Goal: Information Seeking & Learning: Learn about a topic

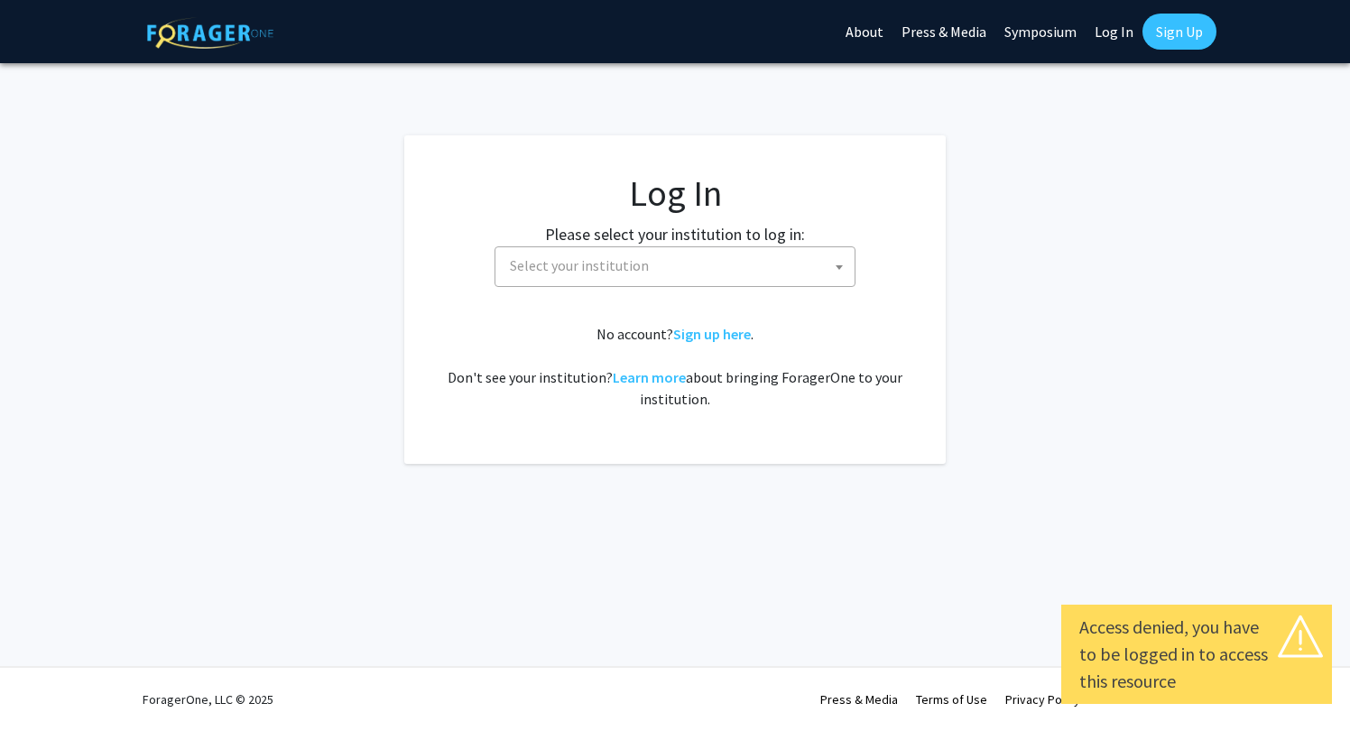
select select
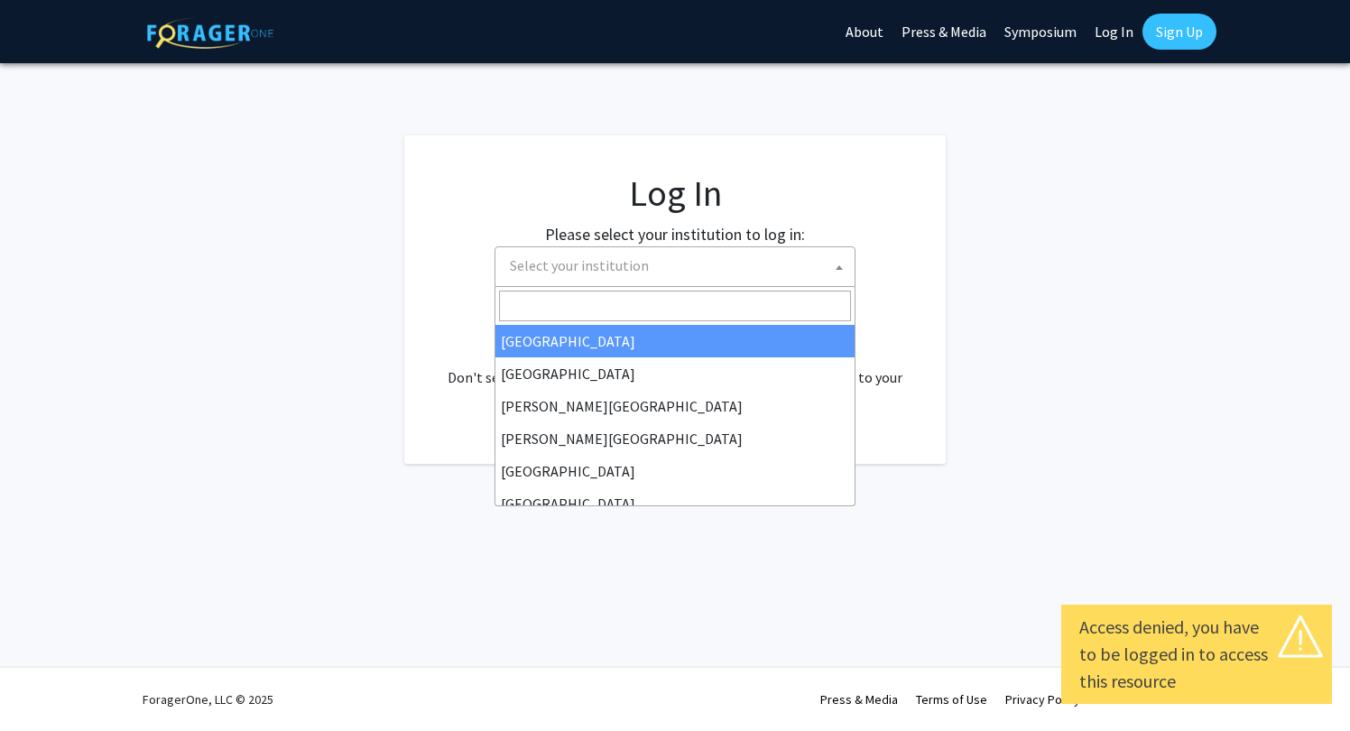
click at [762, 259] on span "Select your institution" at bounding box center [678, 265] width 352 height 37
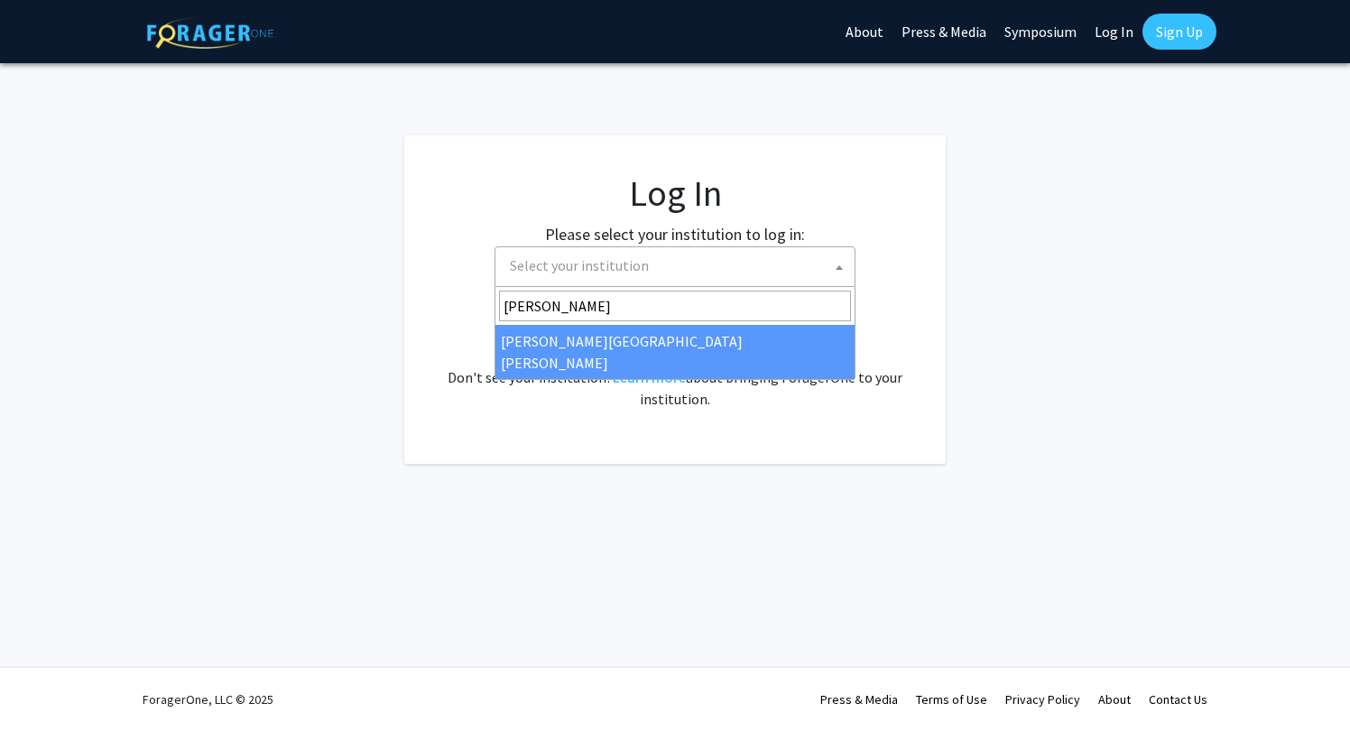
type input "[PERSON_NAME]"
select select "1"
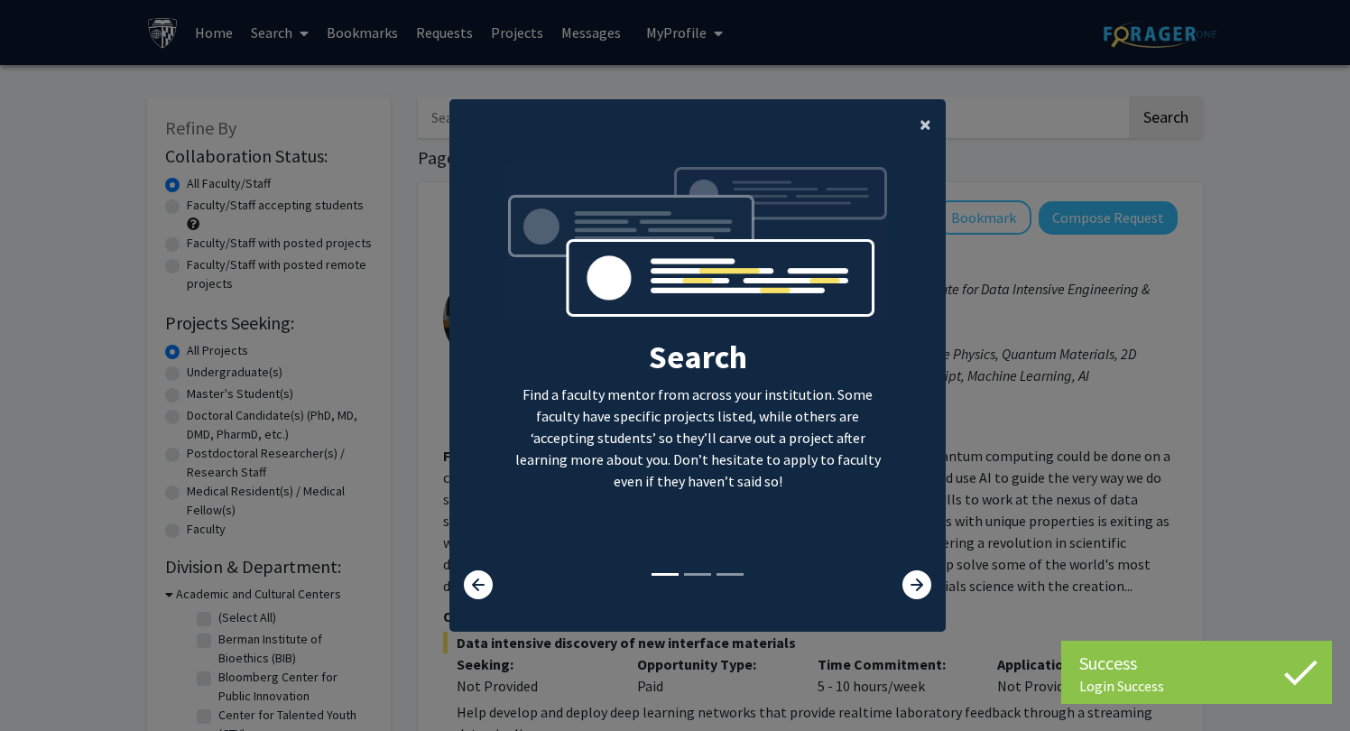
click at [925, 115] on span "×" at bounding box center [925, 124] width 12 height 28
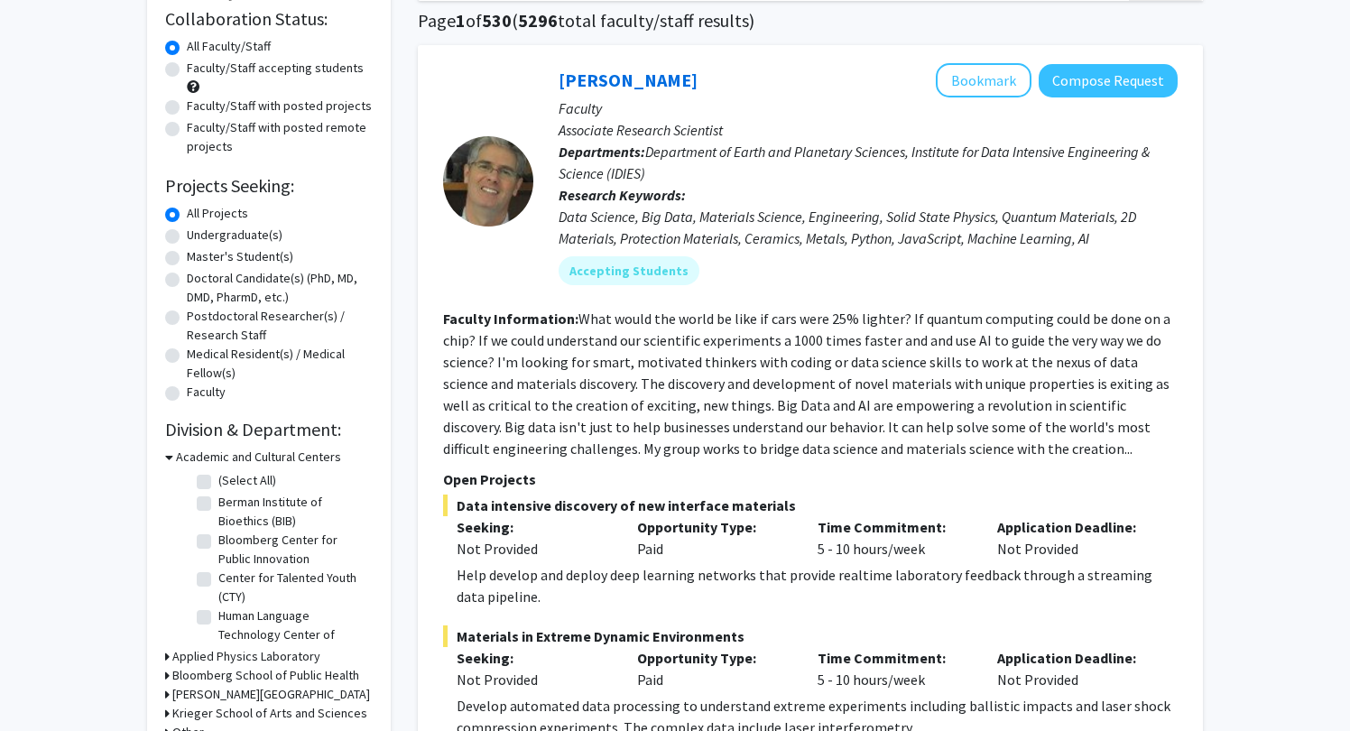
scroll to position [145, 0]
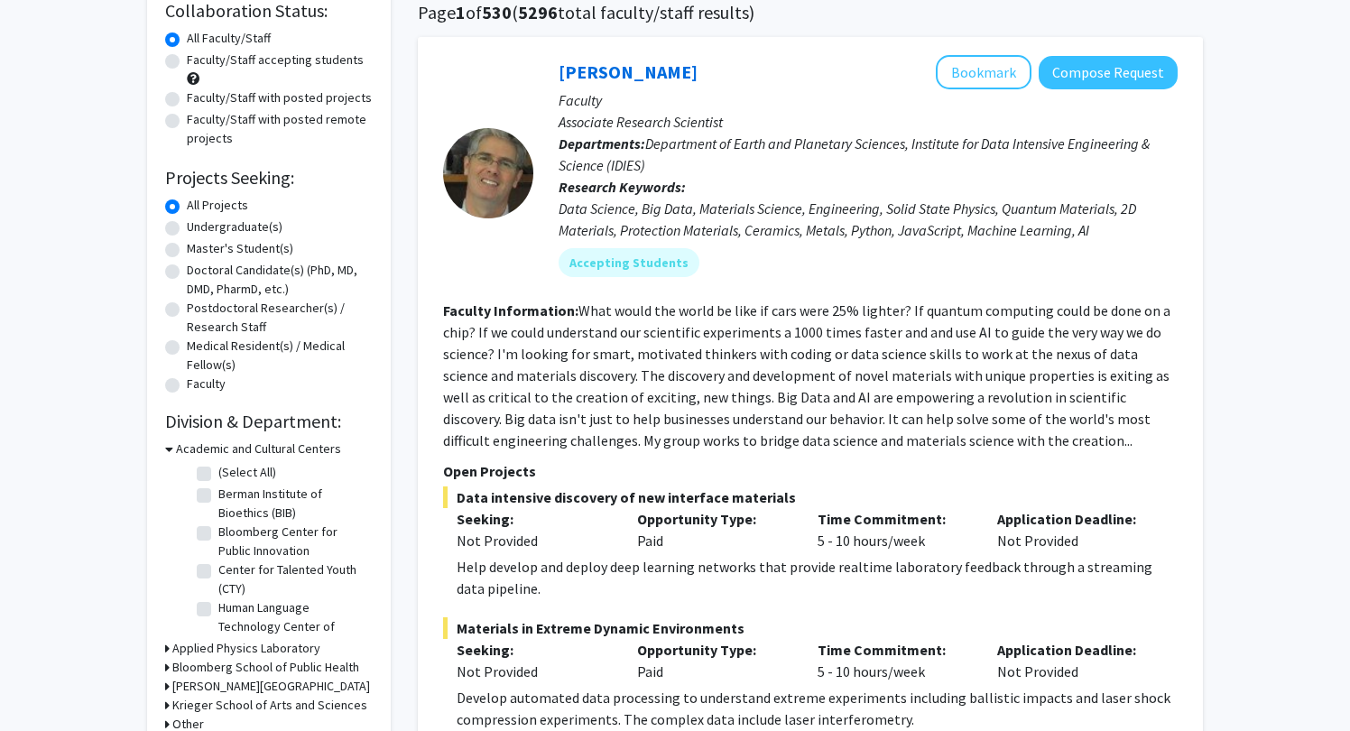
click at [187, 251] on label "Master's Student(s)" at bounding box center [240, 248] width 106 height 19
click at [187, 251] on input "Master's Student(s)" at bounding box center [193, 245] width 12 height 12
radio input "true"
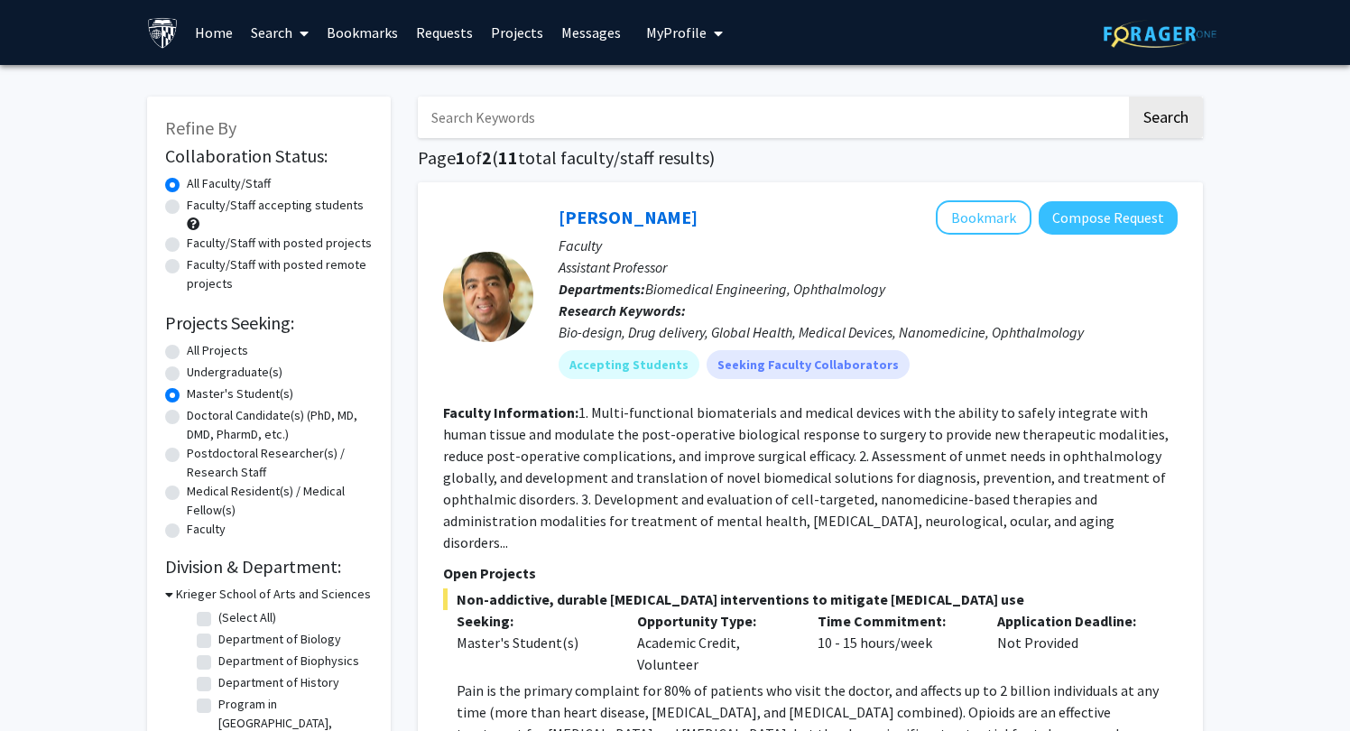
click at [187, 269] on label "Faculty/Staff with posted remote projects" at bounding box center [280, 274] width 186 height 38
click at [187, 267] on input "Faculty/Staff with posted remote projects" at bounding box center [193, 261] width 12 height 12
radio input "true"
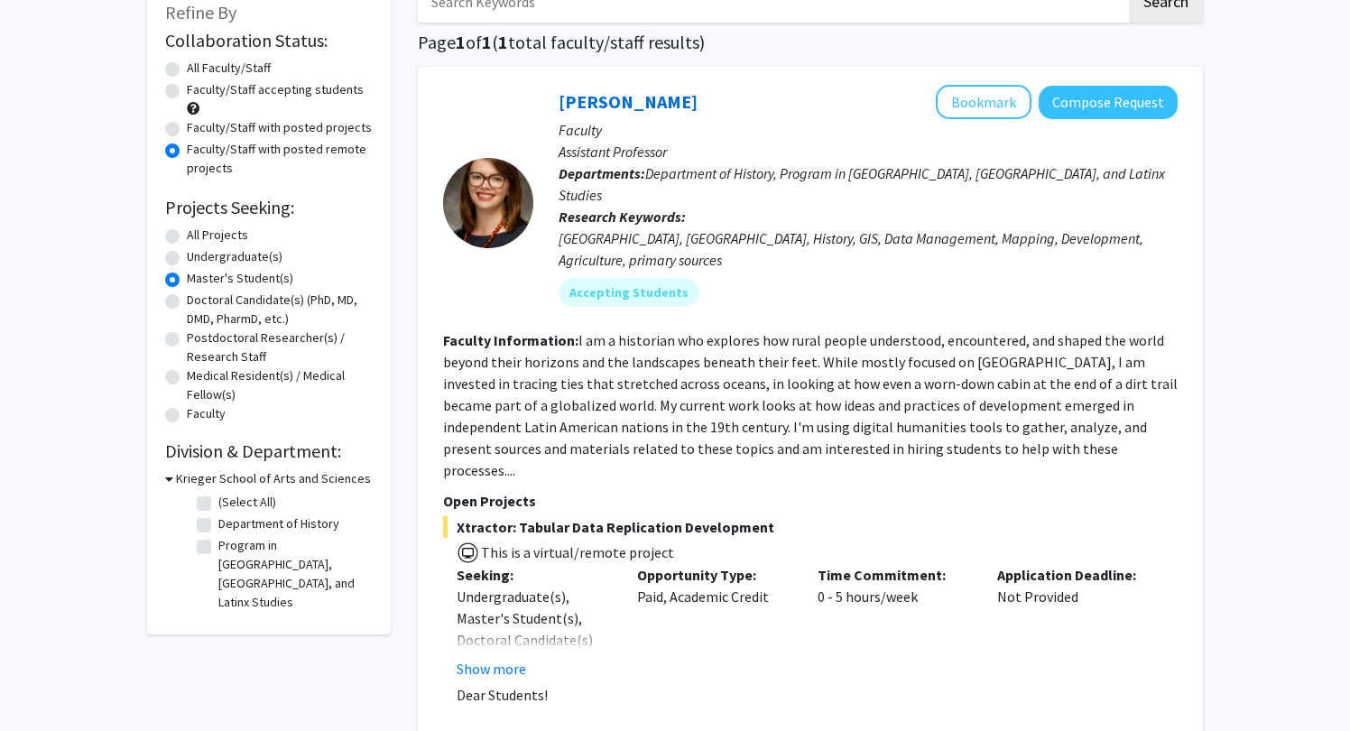
scroll to position [124, 0]
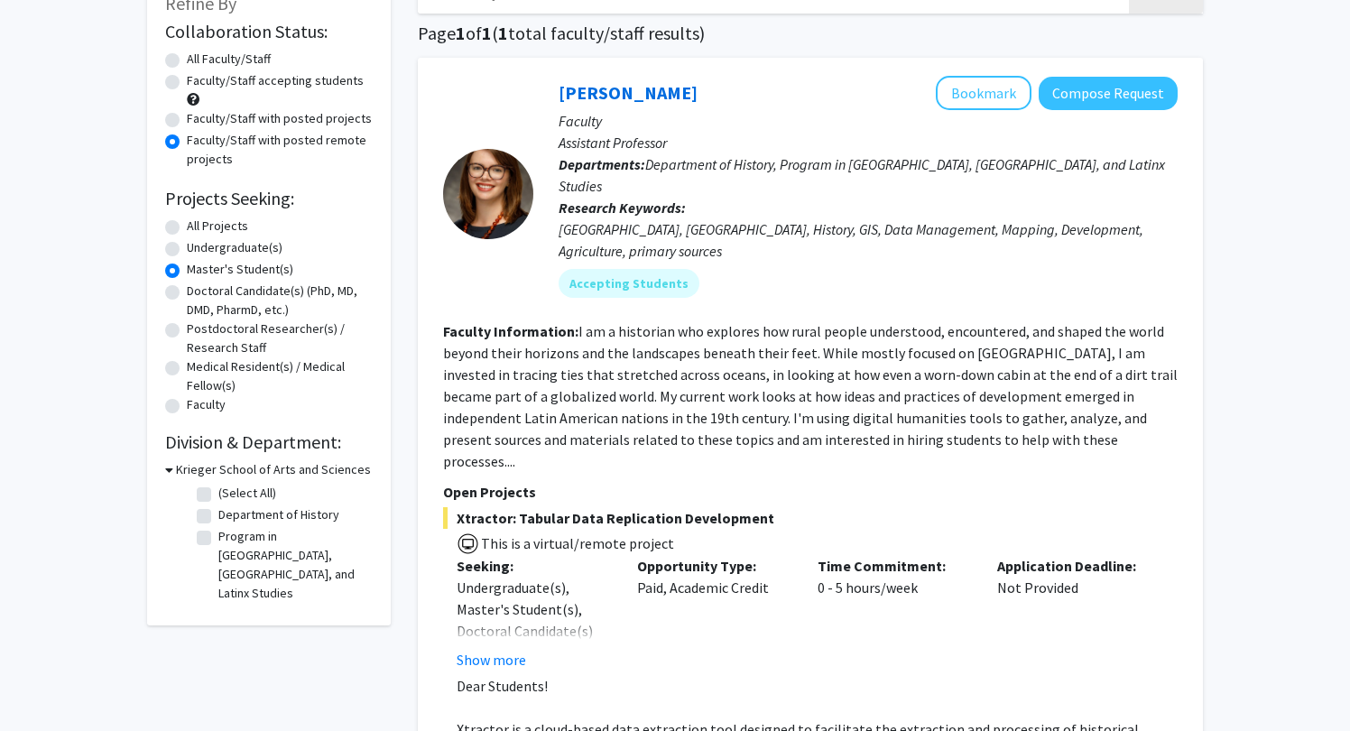
click at [202, 474] on h3 "Krieger School of Arts and Sciences" at bounding box center [273, 469] width 195 height 19
click at [202, 474] on h3 "Krieger School of Arts and Sciences" at bounding box center [269, 469] width 195 height 19
click at [187, 328] on label "Postdoctoral Researcher(s) / Research Staff" at bounding box center [280, 338] width 186 height 38
click at [187, 328] on input "Postdoctoral Researcher(s) / Research Staff" at bounding box center [193, 325] width 12 height 12
radio input "true"
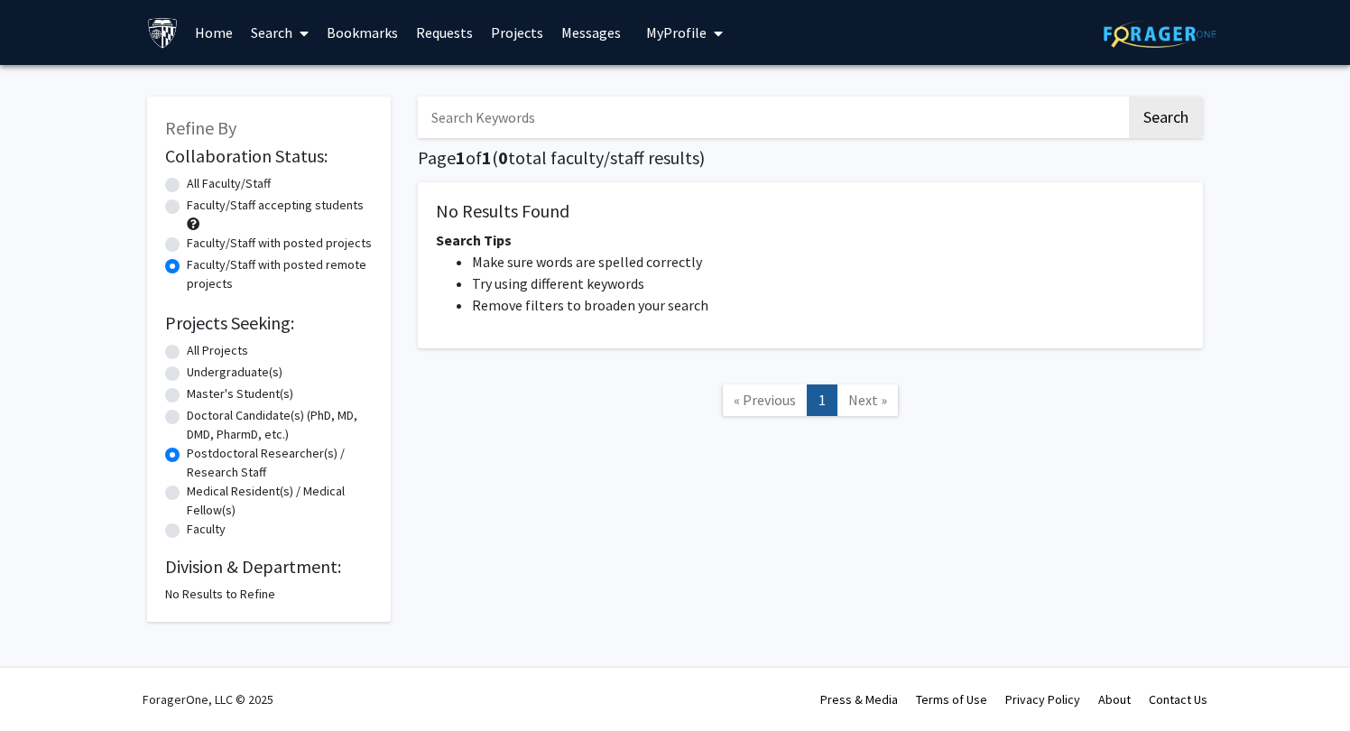
click at [187, 455] on label "Postdoctoral Researcher(s) / Research Staff" at bounding box center [280, 463] width 186 height 38
click at [187, 455] on input "Postdoctoral Researcher(s) / Research Staff" at bounding box center [193, 450] width 12 height 12
click at [187, 397] on label "Master's Student(s)" at bounding box center [240, 393] width 106 height 19
click at [187, 396] on input "Master's Student(s)" at bounding box center [193, 390] width 12 height 12
radio input "true"
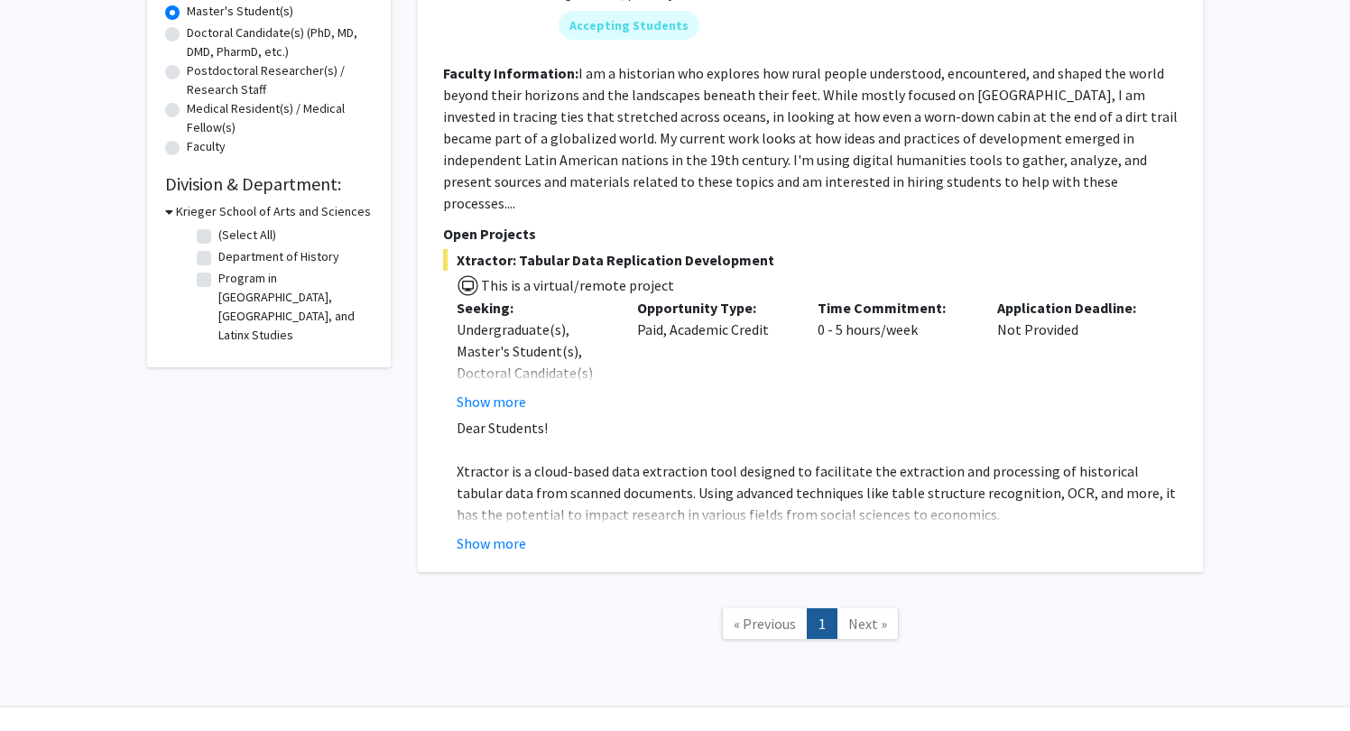
scroll to position [382, 0]
click at [479, 533] on button "Show more" at bounding box center [490, 544] width 69 height 22
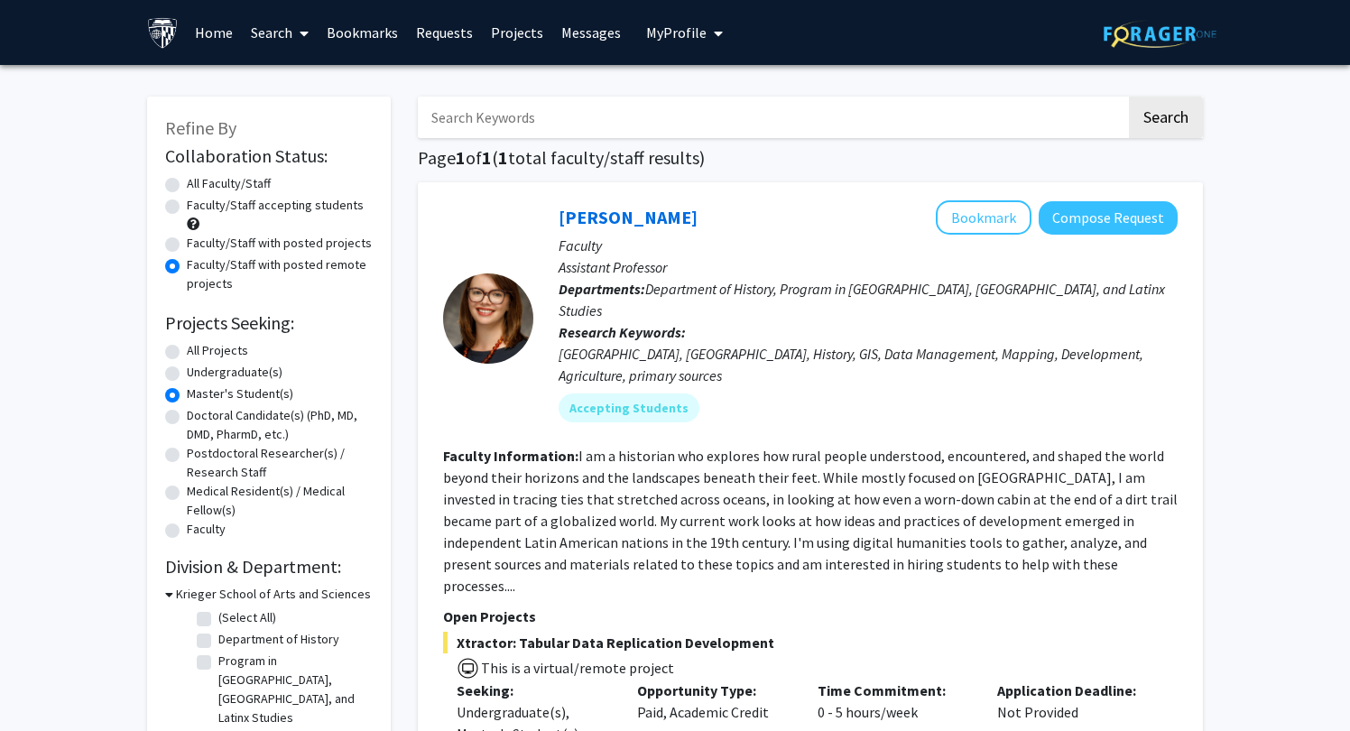
scroll to position [0, 0]
